Goal: Navigation & Orientation: Go to known website

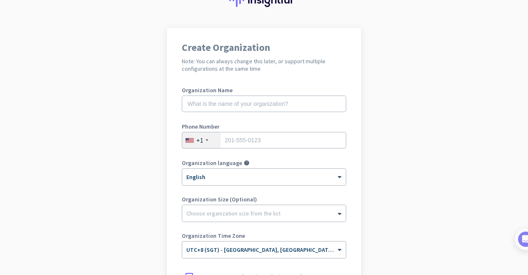
scroll to position [150, 0]
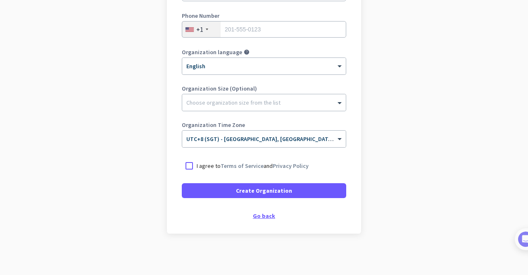
click at [264, 216] on div "Go back" at bounding box center [264, 216] width 164 height 6
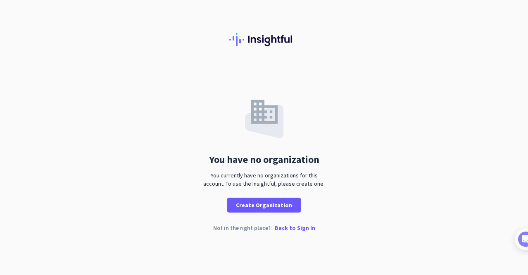
click at [285, 228] on p "Back to Sign In" at bounding box center [295, 228] width 40 height 6
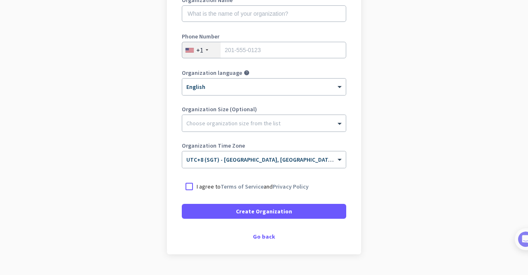
scroll to position [129, 0]
click at [258, 236] on div "Go back" at bounding box center [264, 237] width 164 height 6
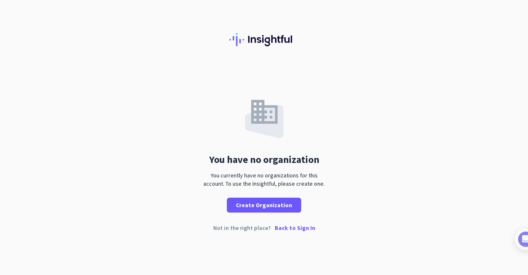
click at [287, 228] on p "Back to Sign In" at bounding box center [295, 228] width 40 height 6
